Goal: Task Accomplishment & Management: Manage account settings

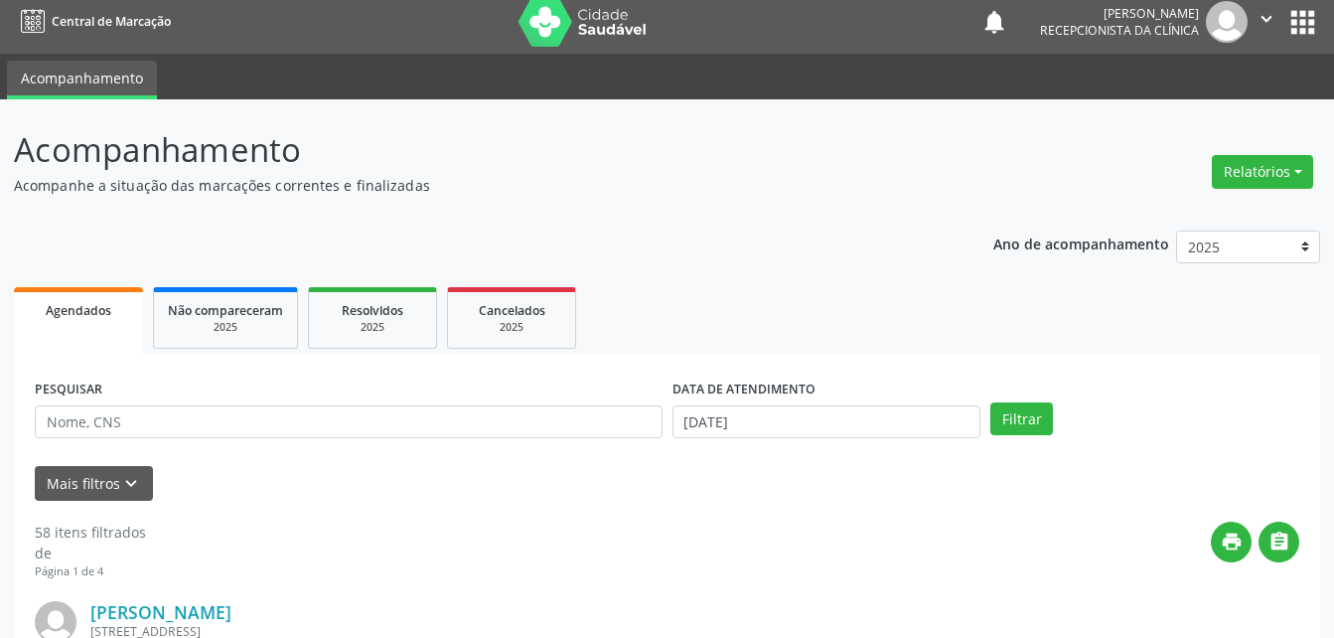
scroll to position [13, 0]
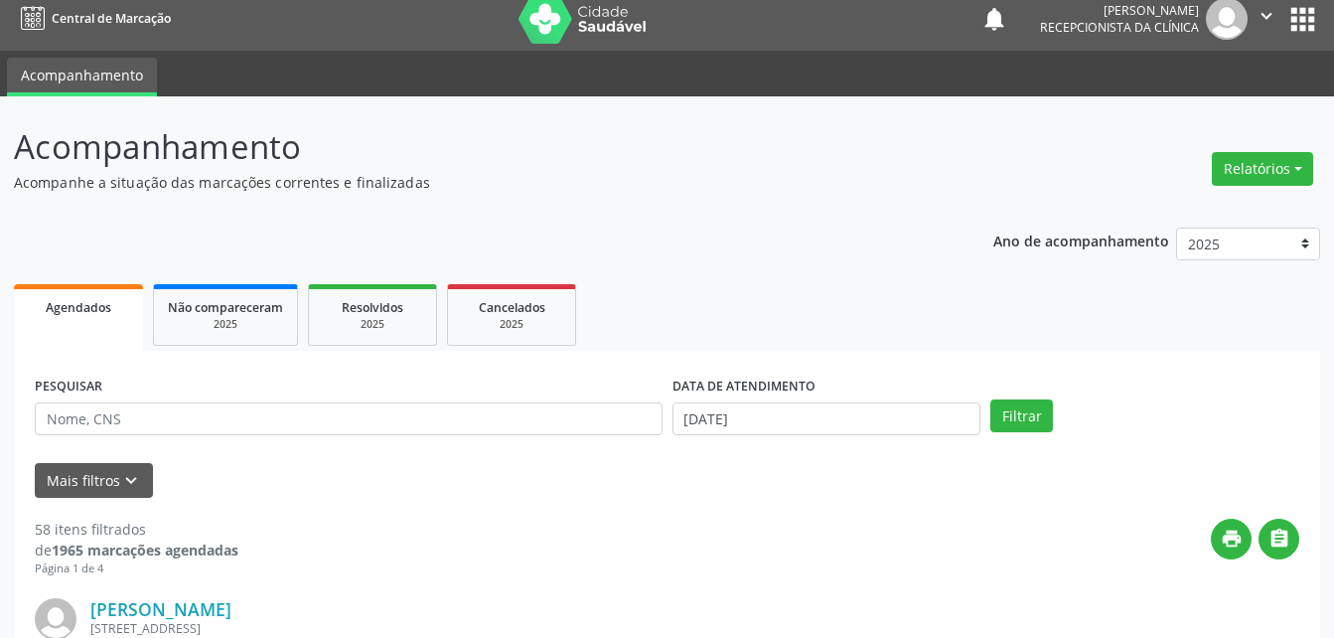
click at [1258, 20] on icon "" at bounding box center [1266, 16] width 22 height 22
click at [1203, 112] on link "Sair" at bounding box center [1215, 108] width 137 height 28
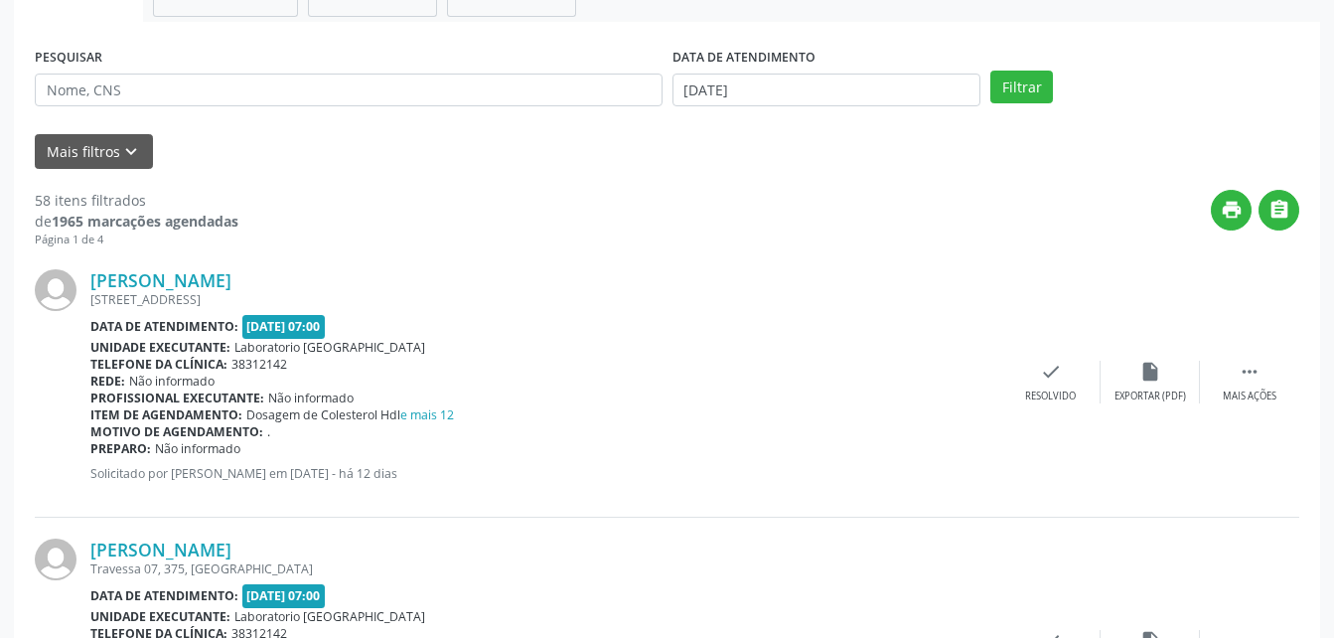
scroll to position [332, 0]
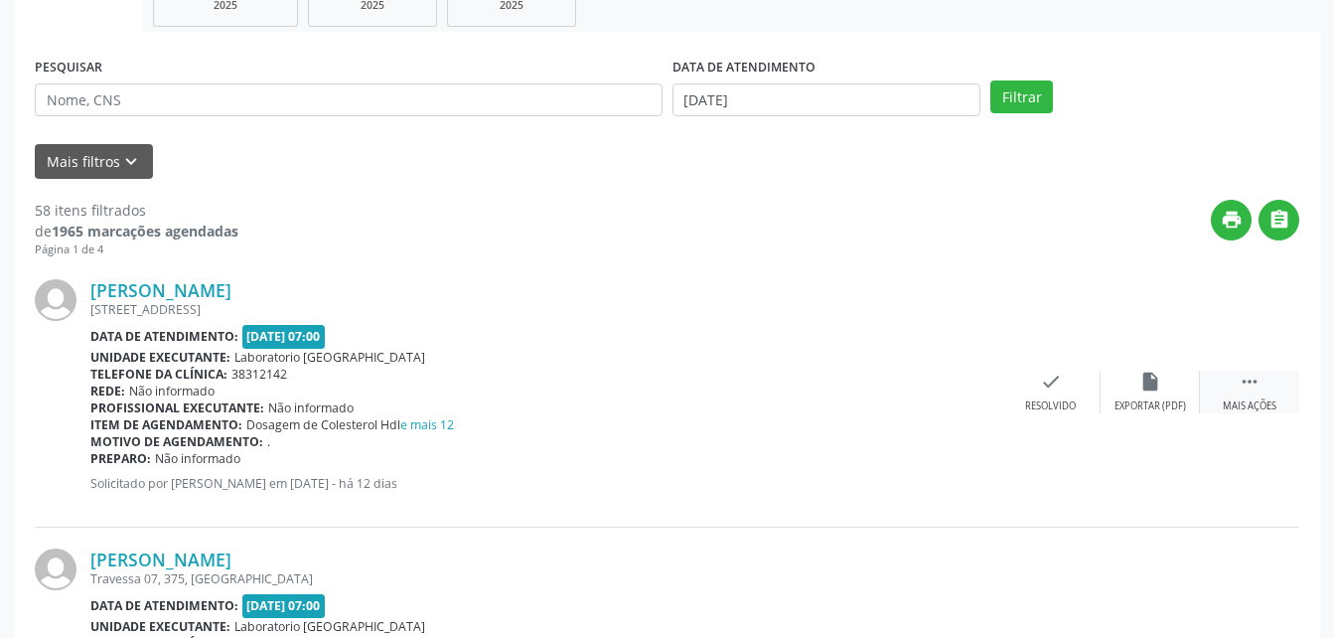
drag, startPoint x: 1244, startPoint y: 383, endPoint x: 1219, endPoint y: 384, distance: 25.8
click at [1230, 384] on div " Mais ações" at bounding box center [1249, 391] width 99 height 43
click at [930, 381] on div "print Imprimir" at bounding box center [951, 391] width 99 height 43
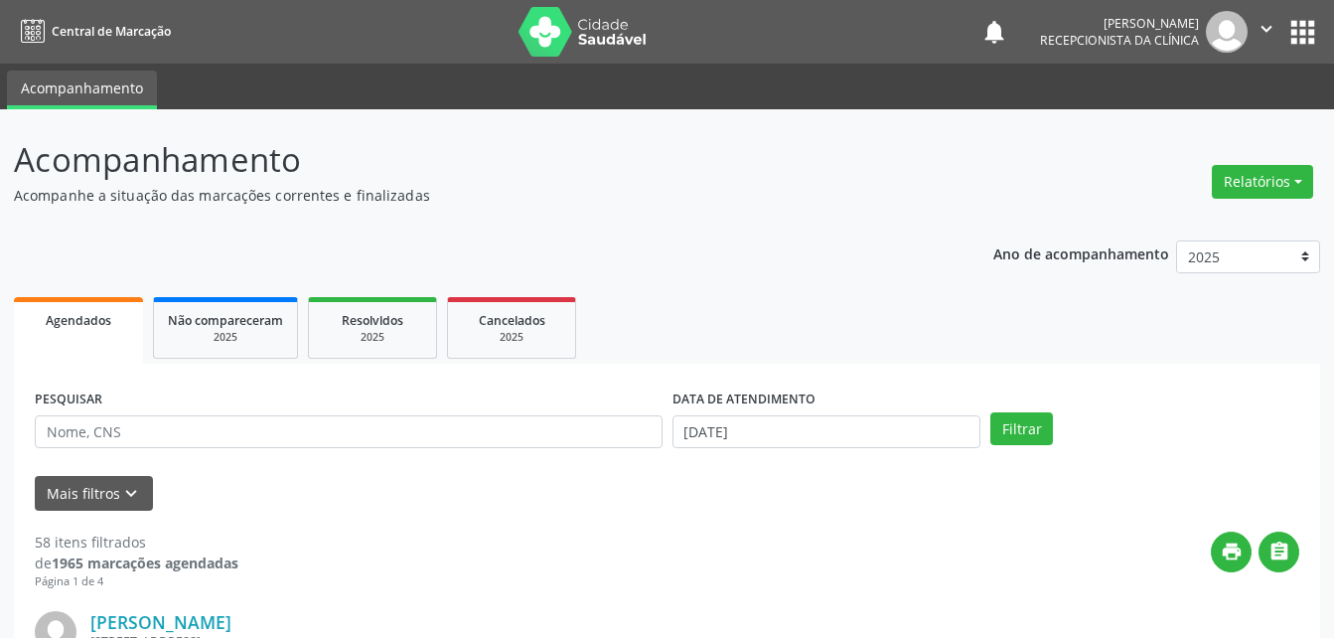
click at [1255, 36] on icon "" at bounding box center [1266, 29] width 22 height 22
click at [1167, 129] on link "Sair" at bounding box center [1215, 121] width 137 height 28
